Goal: Task Accomplishment & Management: Use online tool/utility

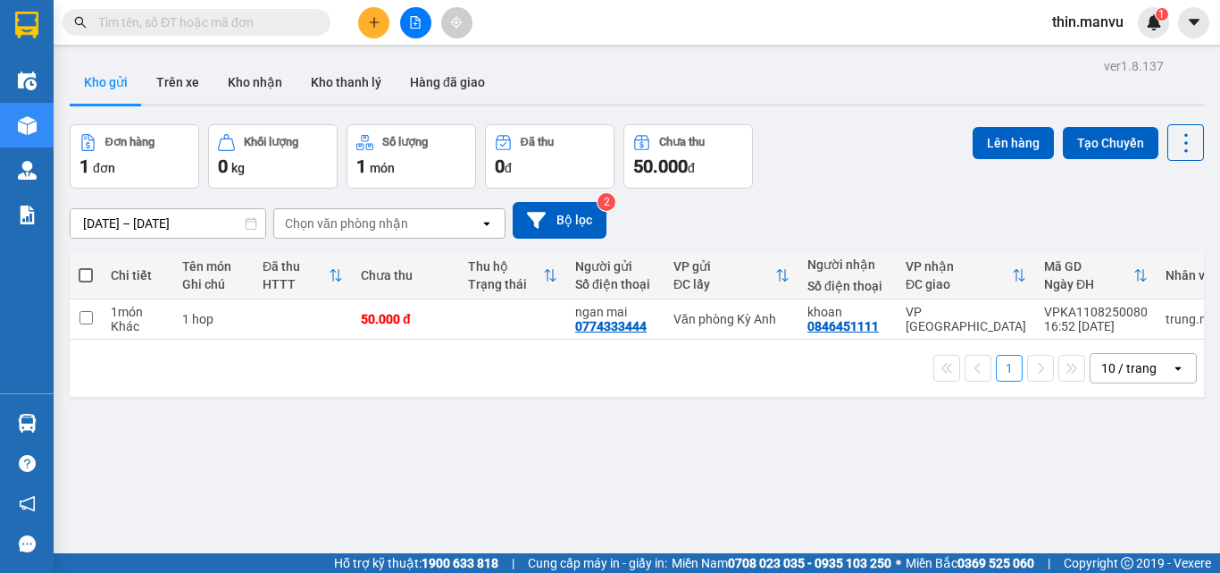
click at [415, 25] on icon "file-add" at bounding box center [416, 22] width 10 height 13
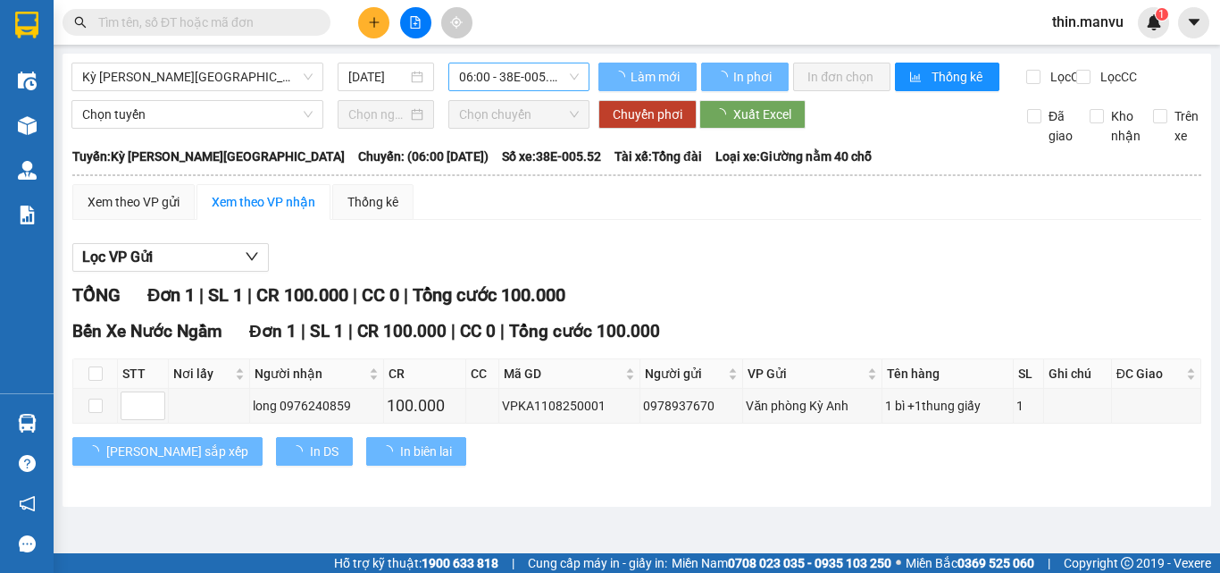
click at [539, 71] on span "06:00 - 38E-005.52" at bounding box center [519, 76] width 120 height 27
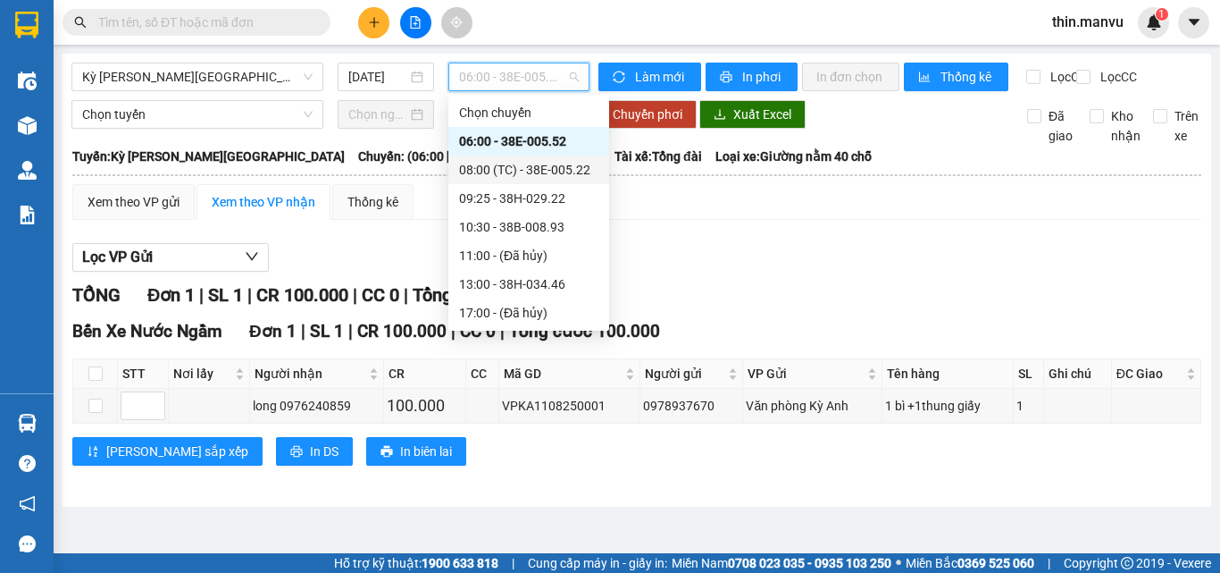
scroll to position [257, 0]
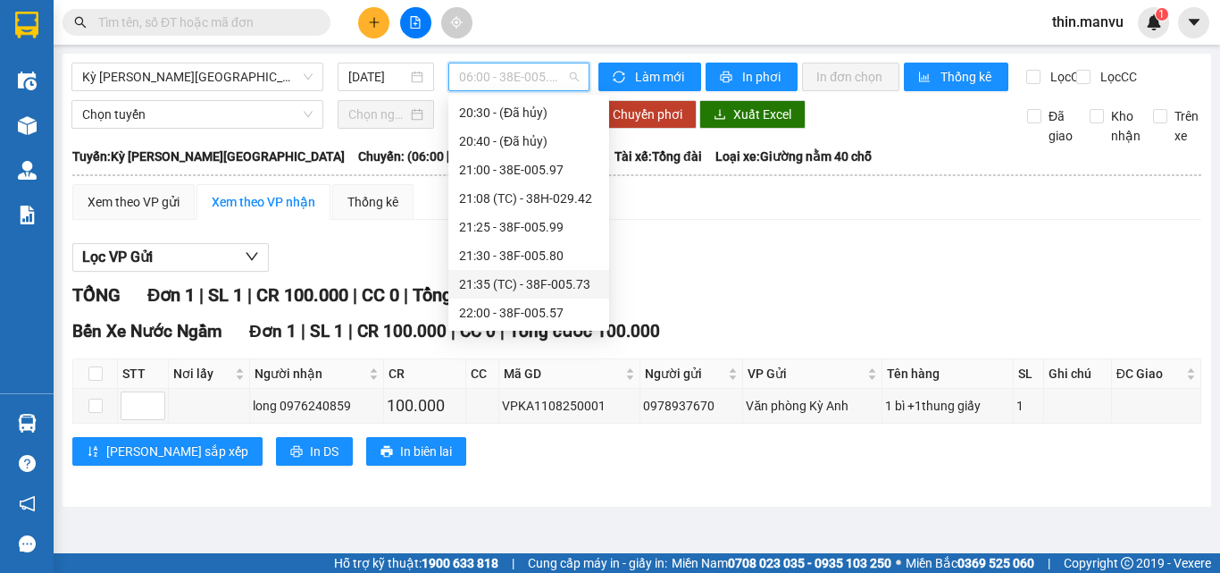
click at [563, 282] on div "21:35 (TC) - 38F-005.73" at bounding box center [528, 284] width 139 height 20
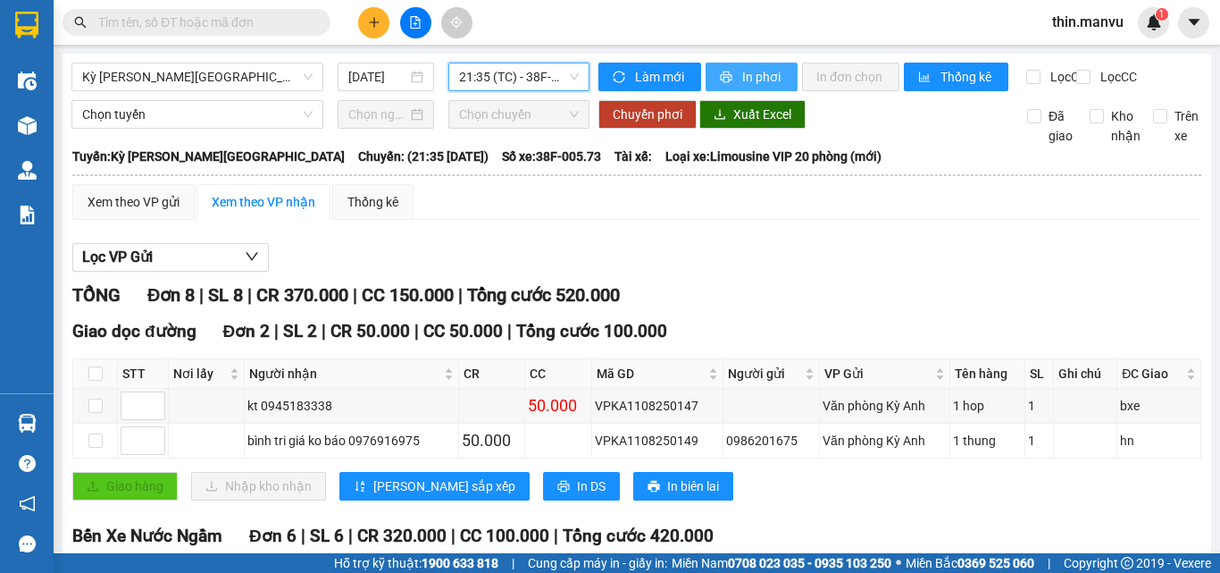
click at [748, 76] on span "In phơi" at bounding box center [762, 77] width 41 height 20
